Goal: Task Accomplishment & Management: Manage account settings

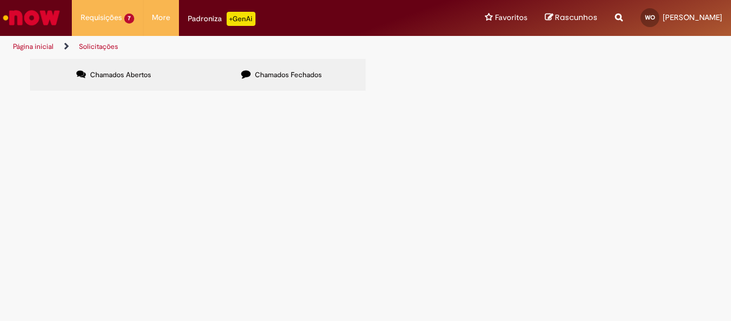
scroll to position [73, 0]
click at [0, 0] on span "R13574023" at bounding box center [0, 0] width 0 height 0
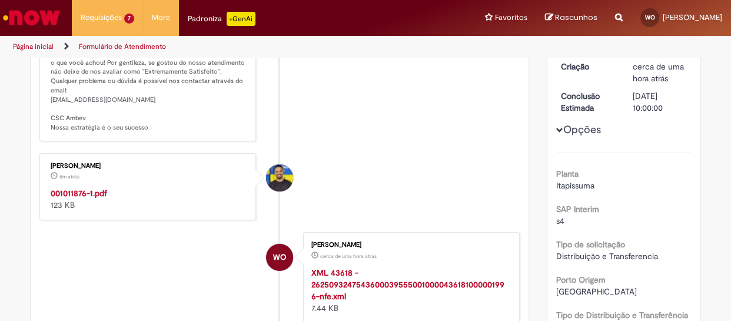
scroll to position [178, 0]
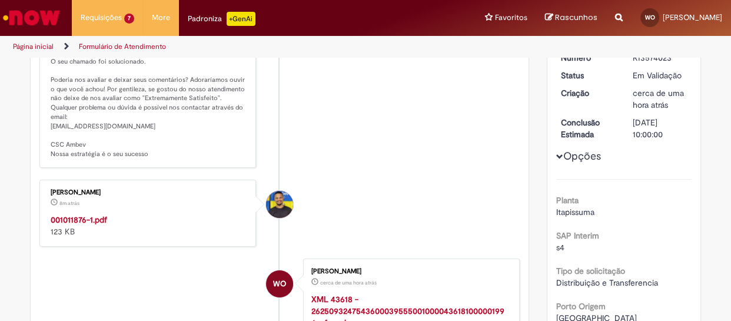
click at [88, 225] on strong "001011876-1.pdf" at bounding box center [79, 219] width 56 height 11
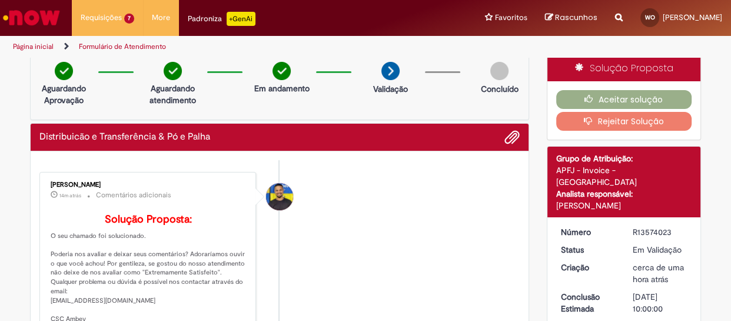
scroll to position [0, 0]
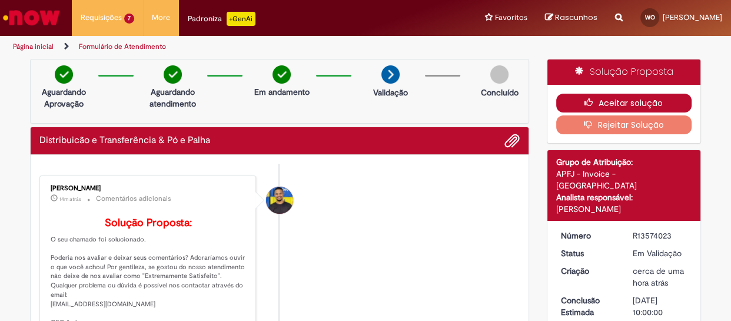
click at [665, 96] on button "Aceitar solução" at bounding box center [624, 103] width 136 height 19
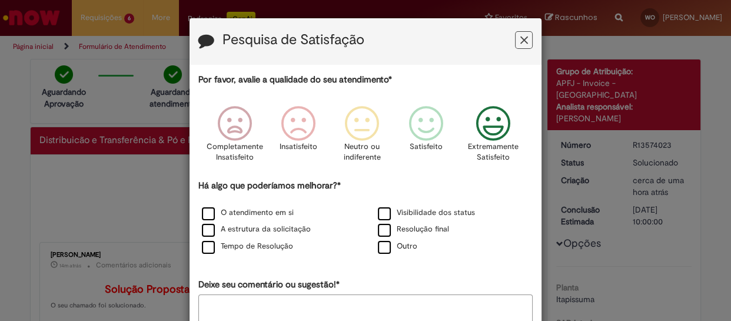
click at [488, 124] on icon "Feedback" at bounding box center [493, 123] width 44 height 35
click at [204, 211] on label "O atendimento em si" at bounding box center [248, 212] width 92 height 11
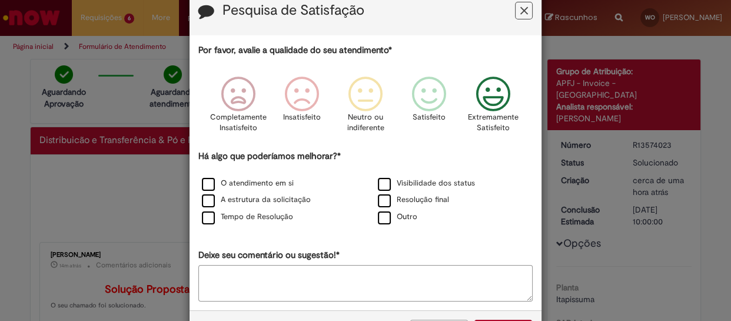
scroll to position [76, 0]
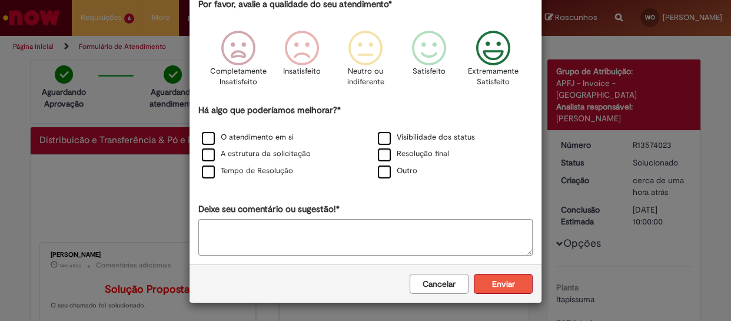
click at [497, 281] on button "Enviar" at bounding box center [503, 284] width 59 height 20
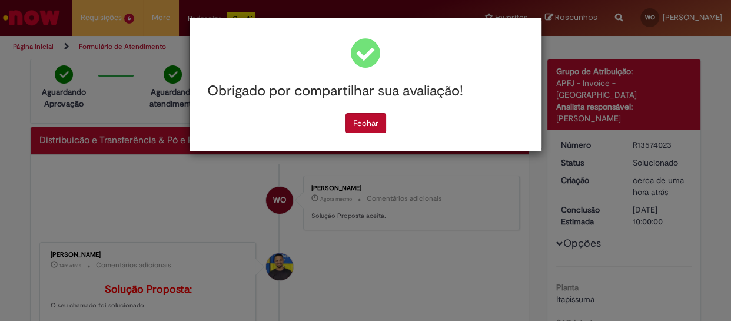
scroll to position [0, 0]
click at [352, 126] on button "Fechar" at bounding box center [365, 123] width 41 height 20
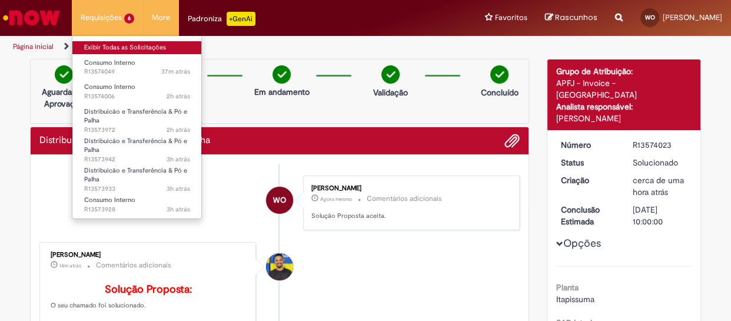
click at [108, 43] on link "Exibir Todas as Solicitações" at bounding box center [136, 47] width 129 height 13
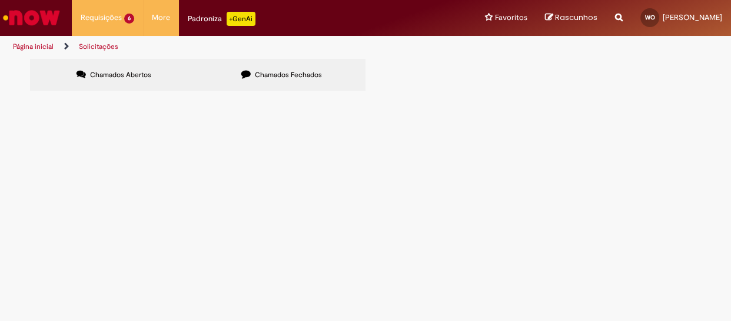
scroll to position [43, 0]
click at [0, 0] on span "R13573942" at bounding box center [0, 0] width 0 height 0
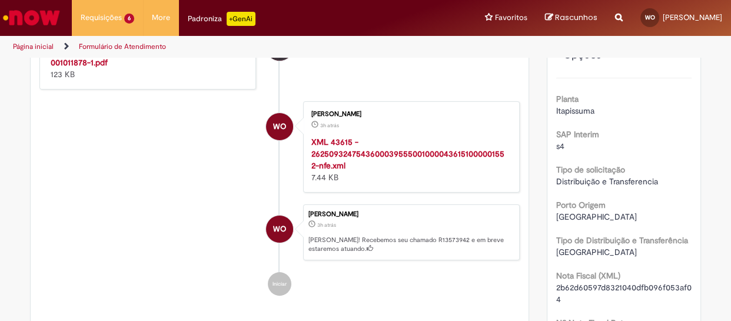
scroll to position [245, 0]
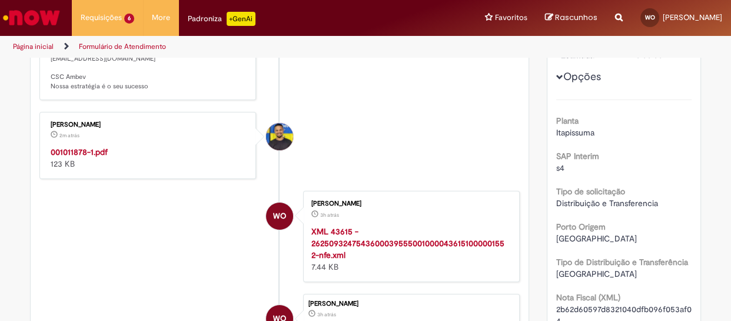
click at [79, 157] on strong "001011878-1.pdf" at bounding box center [79, 152] width 57 height 11
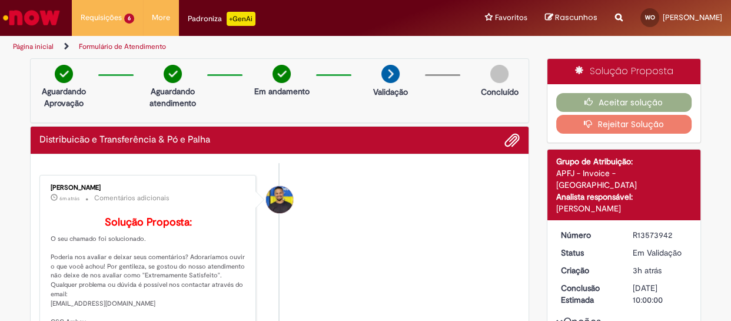
scroll to position [0, 0]
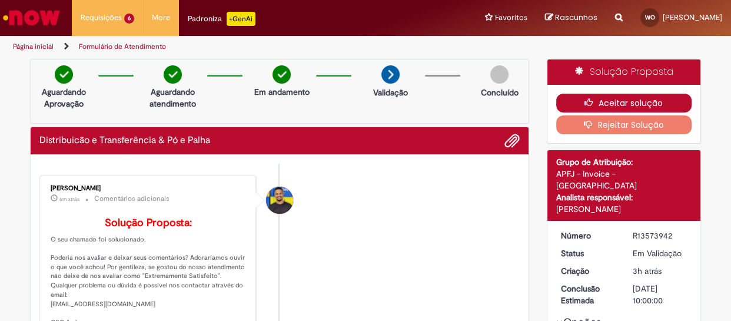
click at [604, 97] on button "Aceitar solução" at bounding box center [624, 103] width 136 height 19
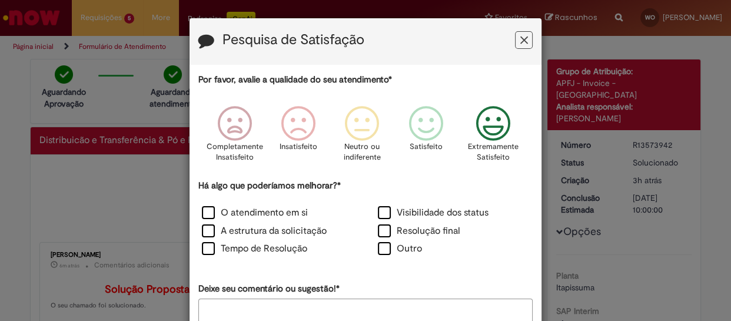
click at [492, 131] on icon "Feedback" at bounding box center [493, 123] width 44 height 35
click at [208, 209] on label "O atendimento em si" at bounding box center [255, 213] width 106 height 14
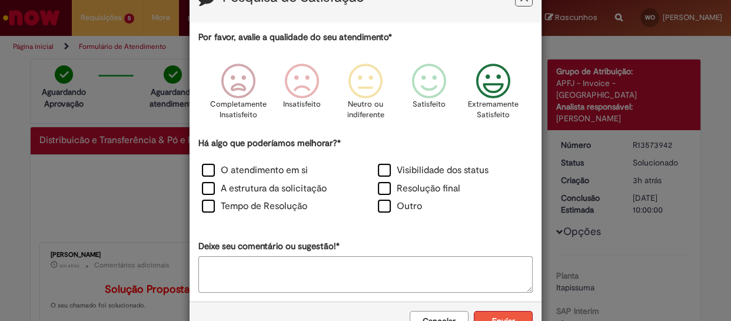
scroll to position [79, 0]
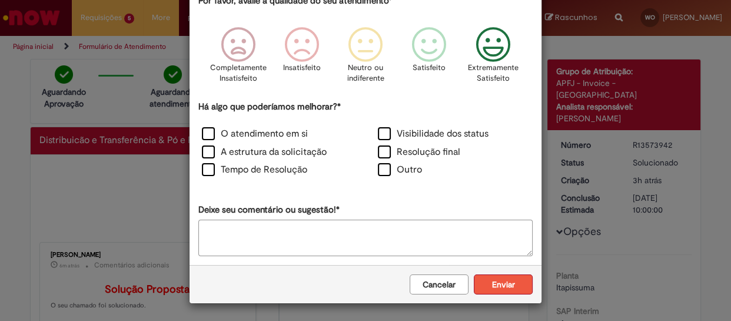
click at [498, 282] on button "Enviar" at bounding box center [503, 284] width 59 height 20
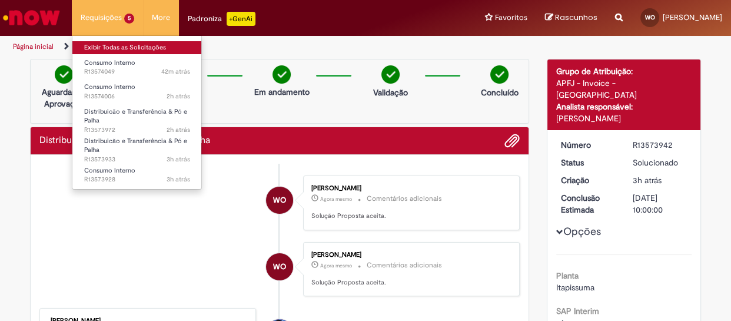
click at [98, 49] on link "Exibir Todas as Solicitações" at bounding box center [136, 47] width 129 height 13
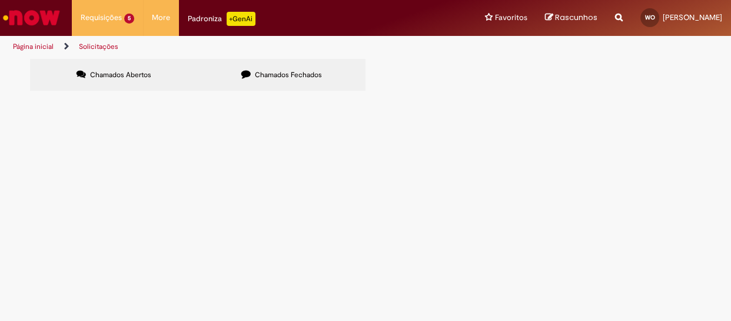
scroll to position [12, 0]
click at [0, 0] on span "R13573933" at bounding box center [0, 0] width 0 height 0
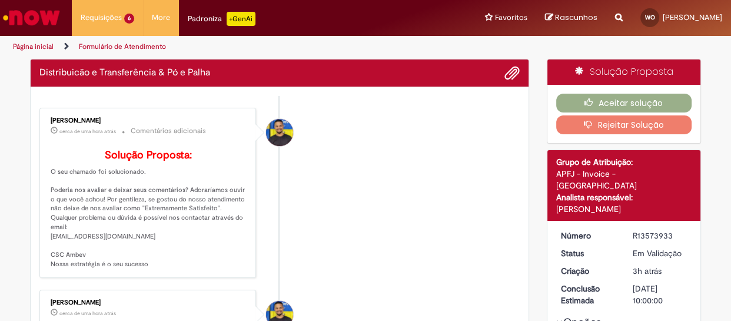
scroll to position [178, 0]
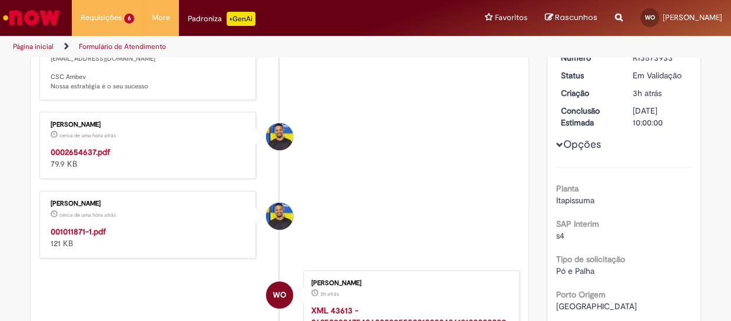
click at [91, 157] on strong "0002654637.pdf" at bounding box center [80, 152] width 59 height 11
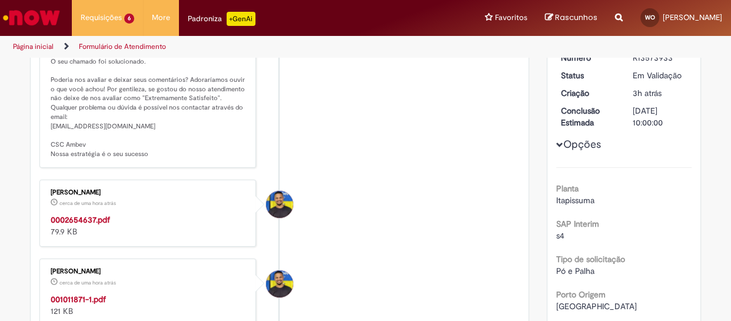
scroll to position [245, 0]
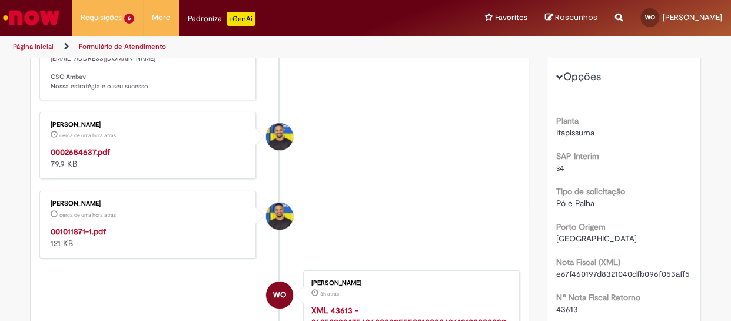
click at [84, 237] on strong "001011871-1.pdf" at bounding box center [78, 231] width 55 height 11
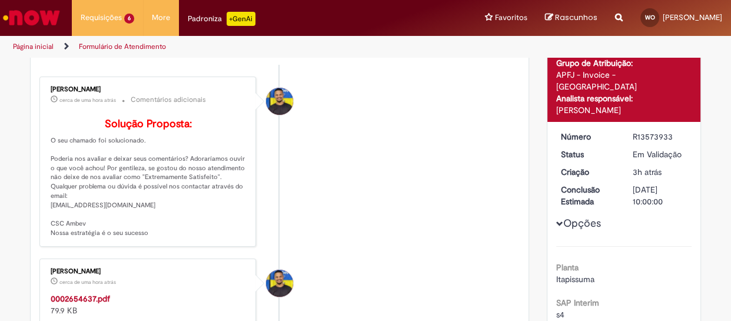
scroll to position [0, 0]
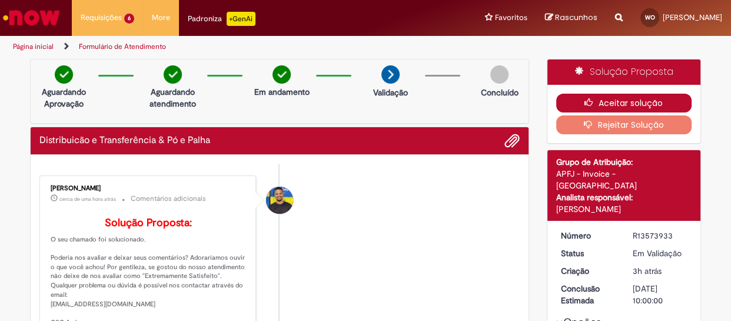
click at [611, 99] on button "Aceitar solução" at bounding box center [624, 103] width 136 height 19
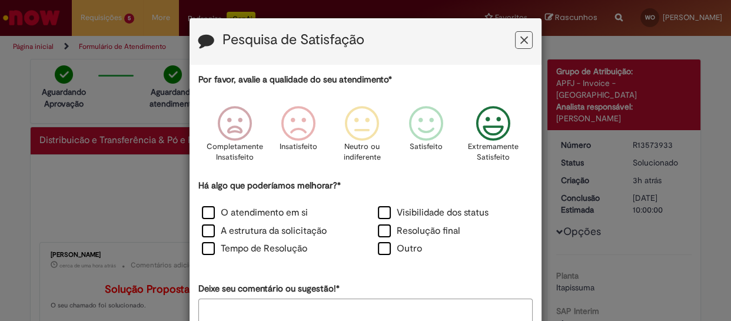
click at [495, 134] on icon "Feedback" at bounding box center [493, 123] width 44 height 35
click at [208, 212] on label "O atendimento em si" at bounding box center [255, 213] width 106 height 14
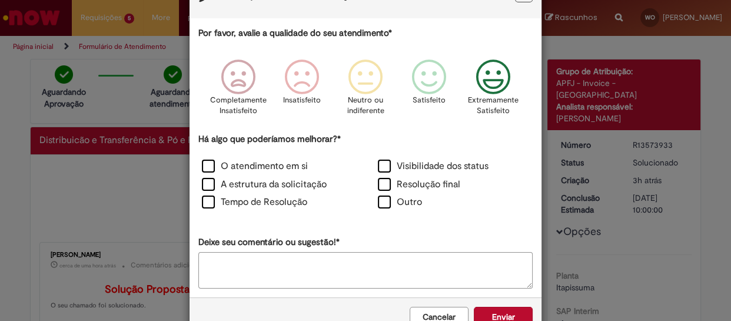
scroll to position [79, 0]
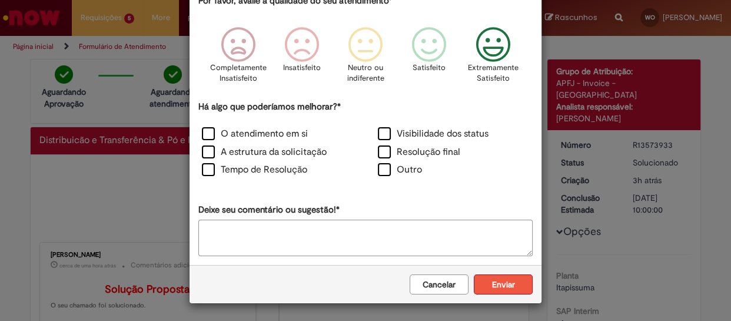
click at [488, 285] on button "Enviar" at bounding box center [503, 284] width 59 height 20
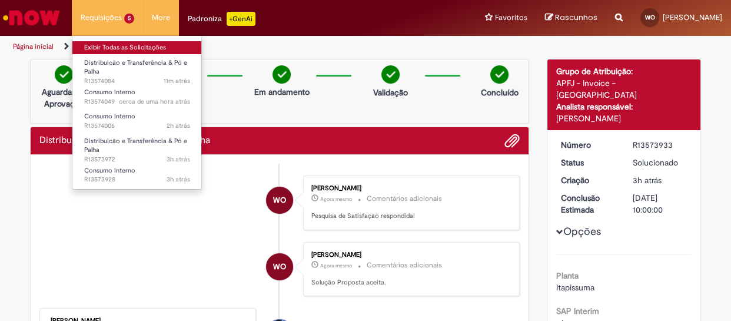
click at [110, 43] on link "Exibir Todas as Solicitações" at bounding box center [136, 47] width 129 height 13
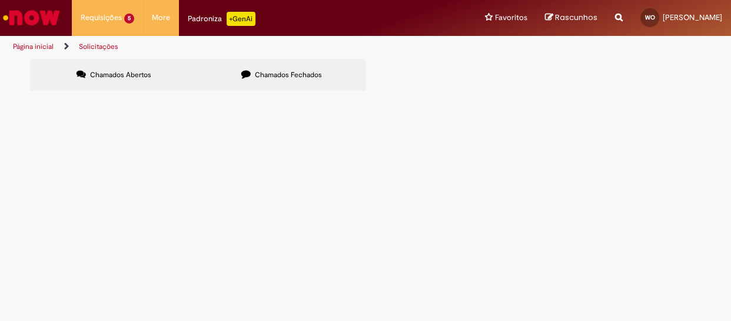
click at [0, 0] on span "R13573972" at bounding box center [0, 0] width 0 height 0
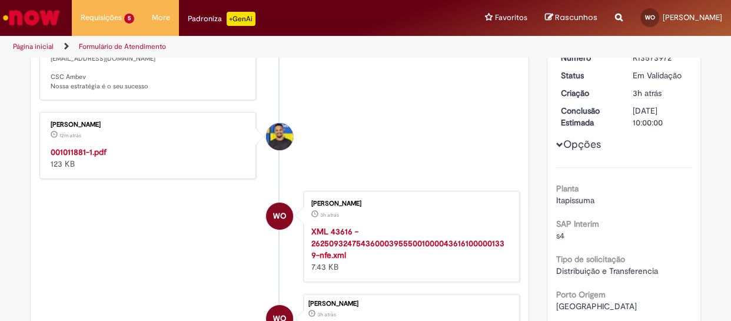
scroll to position [245, 0]
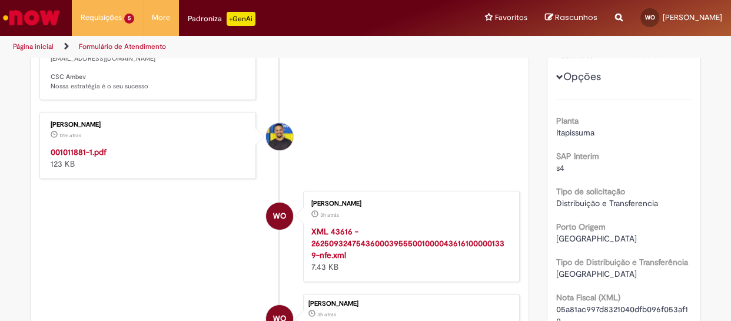
click at [82, 157] on strong "001011881-1.pdf" at bounding box center [79, 152] width 56 height 11
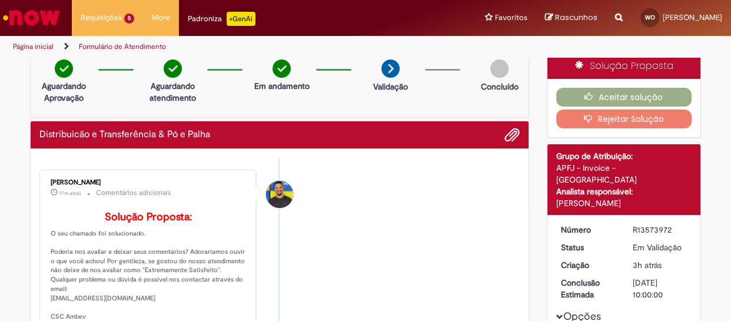
scroll to position [0, 0]
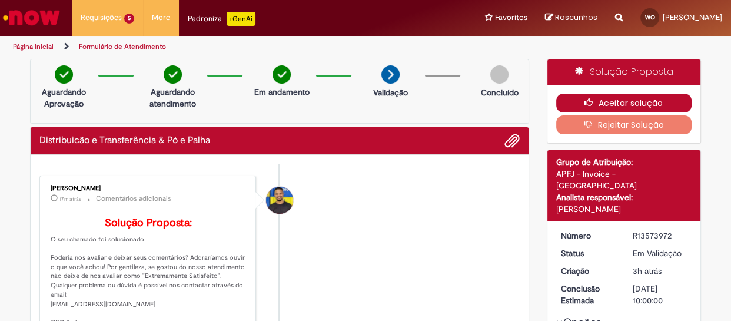
click at [562, 99] on button "Aceitar solução" at bounding box center [624, 103] width 136 height 19
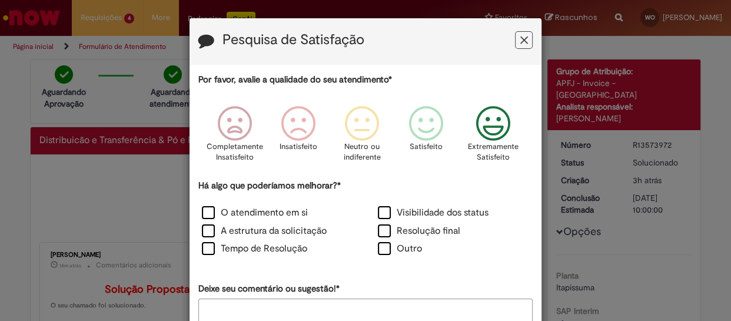
click at [485, 127] on icon "Feedback" at bounding box center [493, 123] width 44 height 35
click at [208, 212] on label "O atendimento em si" at bounding box center [255, 213] width 106 height 14
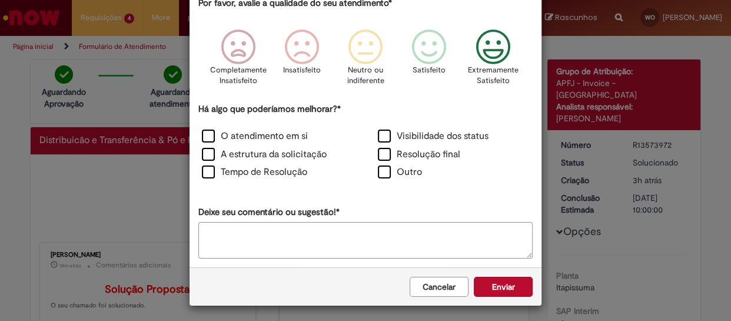
scroll to position [79, 0]
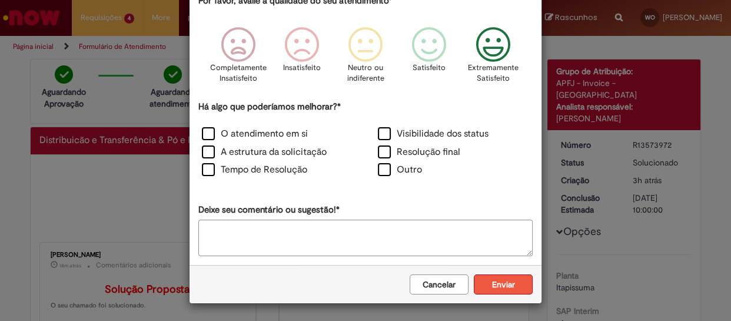
click at [489, 288] on button "Enviar" at bounding box center [503, 284] width 59 height 20
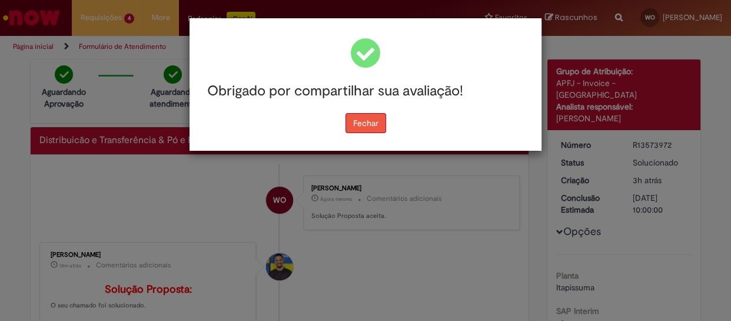
click at [353, 119] on button "Fechar" at bounding box center [365, 123] width 41 height 20
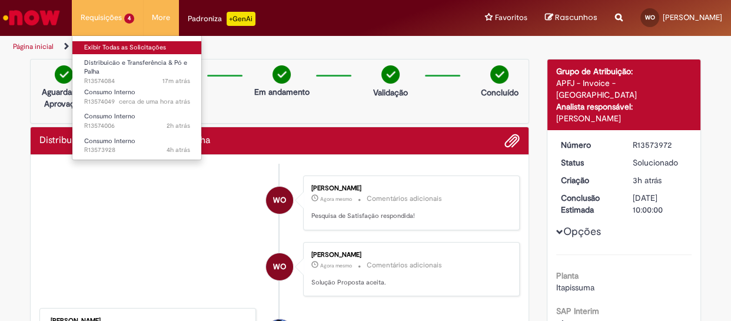
click at [111, 44] on link "Exibir Todas as Solicitações" at bounding box center [136, 47] width 129 height 13
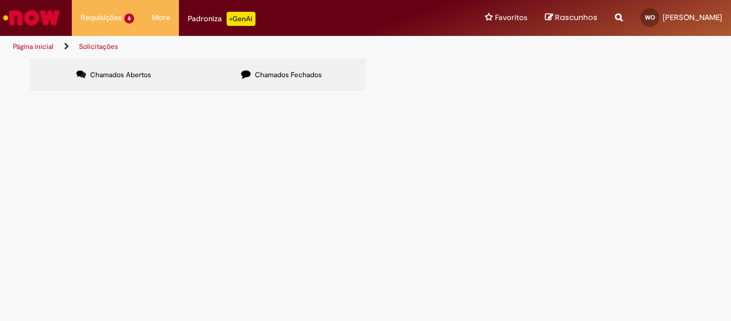
scroll to position [23, 0]
